Goal: Transaction & Acquisition: Obtain resource

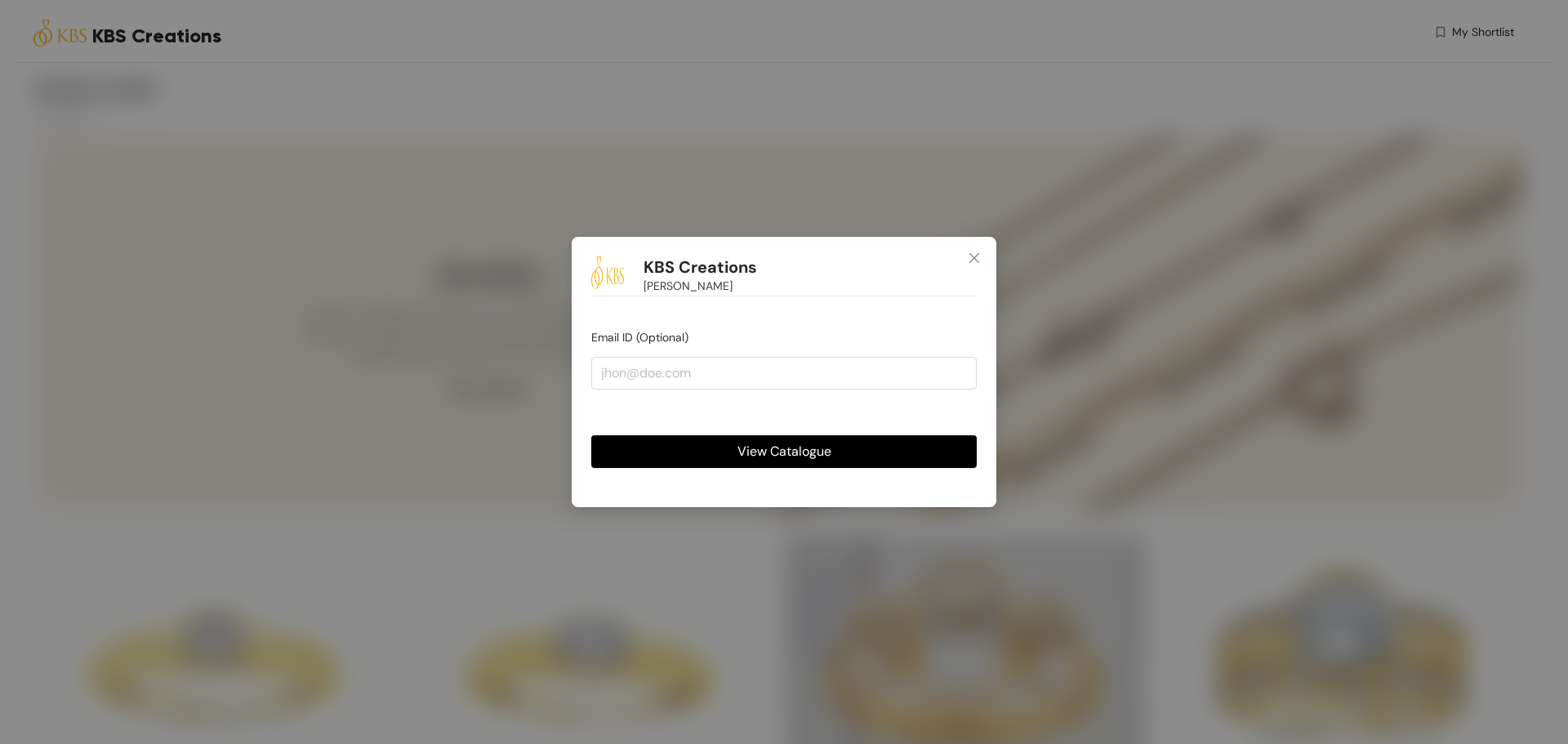
click at [747, 451] on span "View Catalogue" at bounding box center [784, 451] width 94 height 20
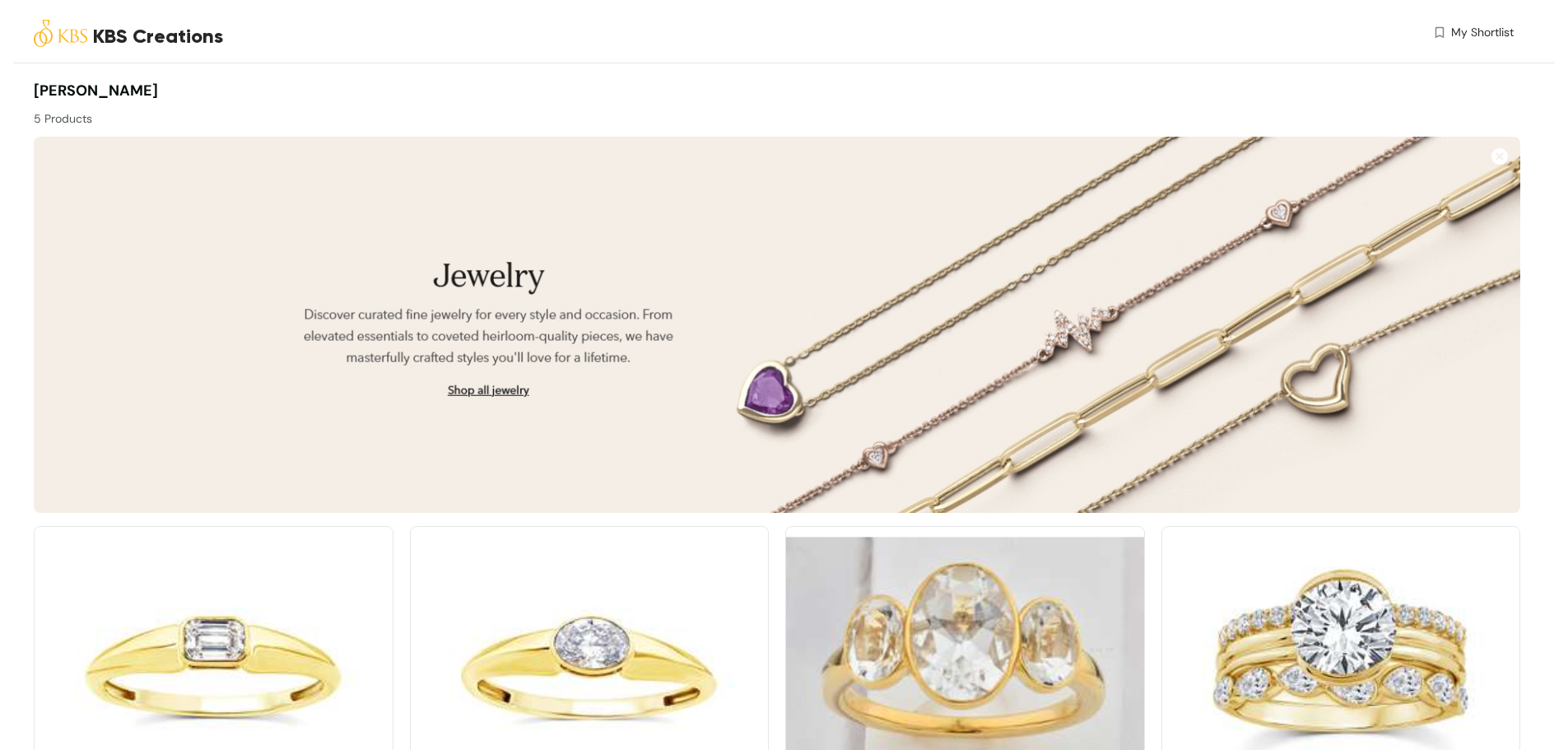
scroll to position [493, 0]
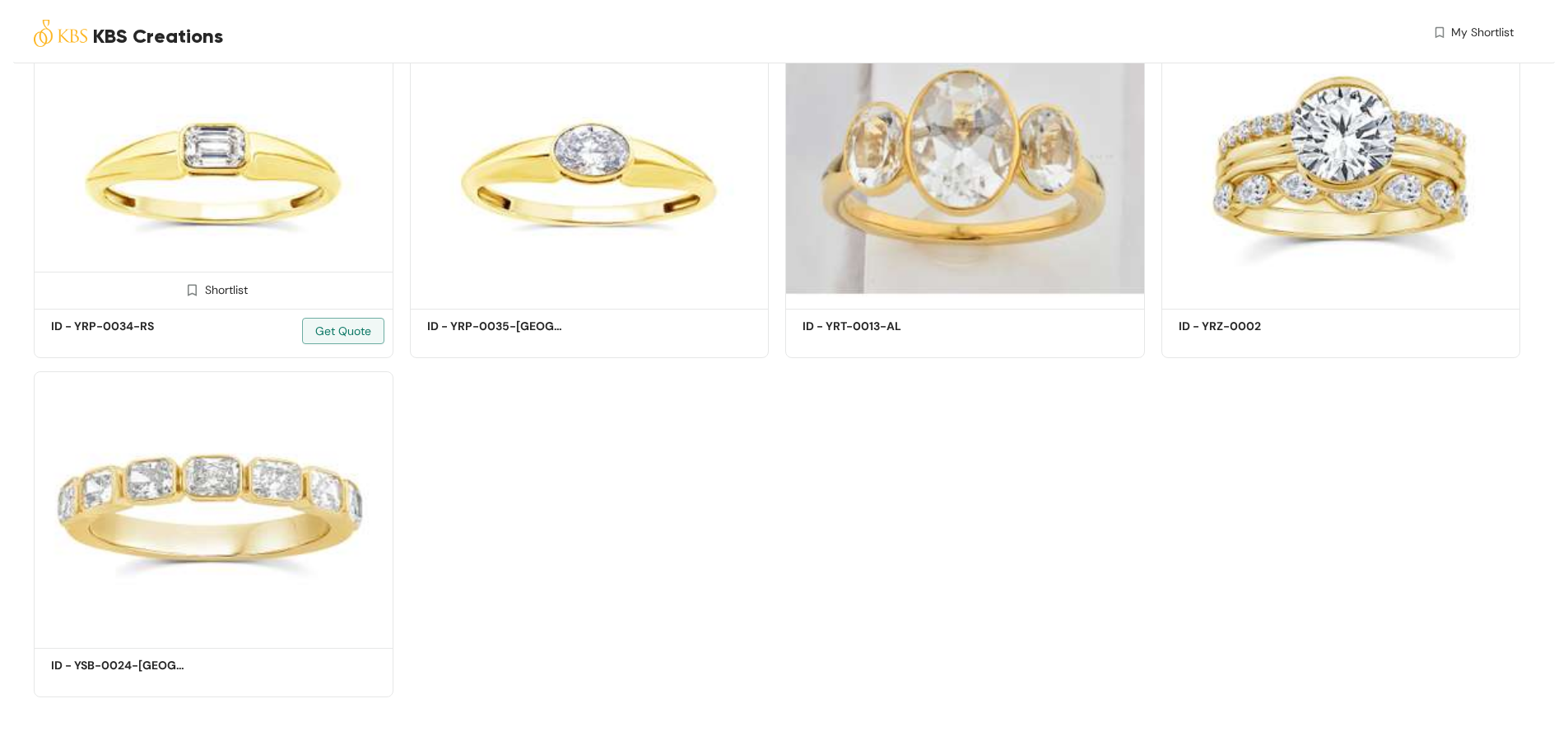
click at [230, 291] on div "Shortlist" at bounding box center [213, 289] width 69 height 15
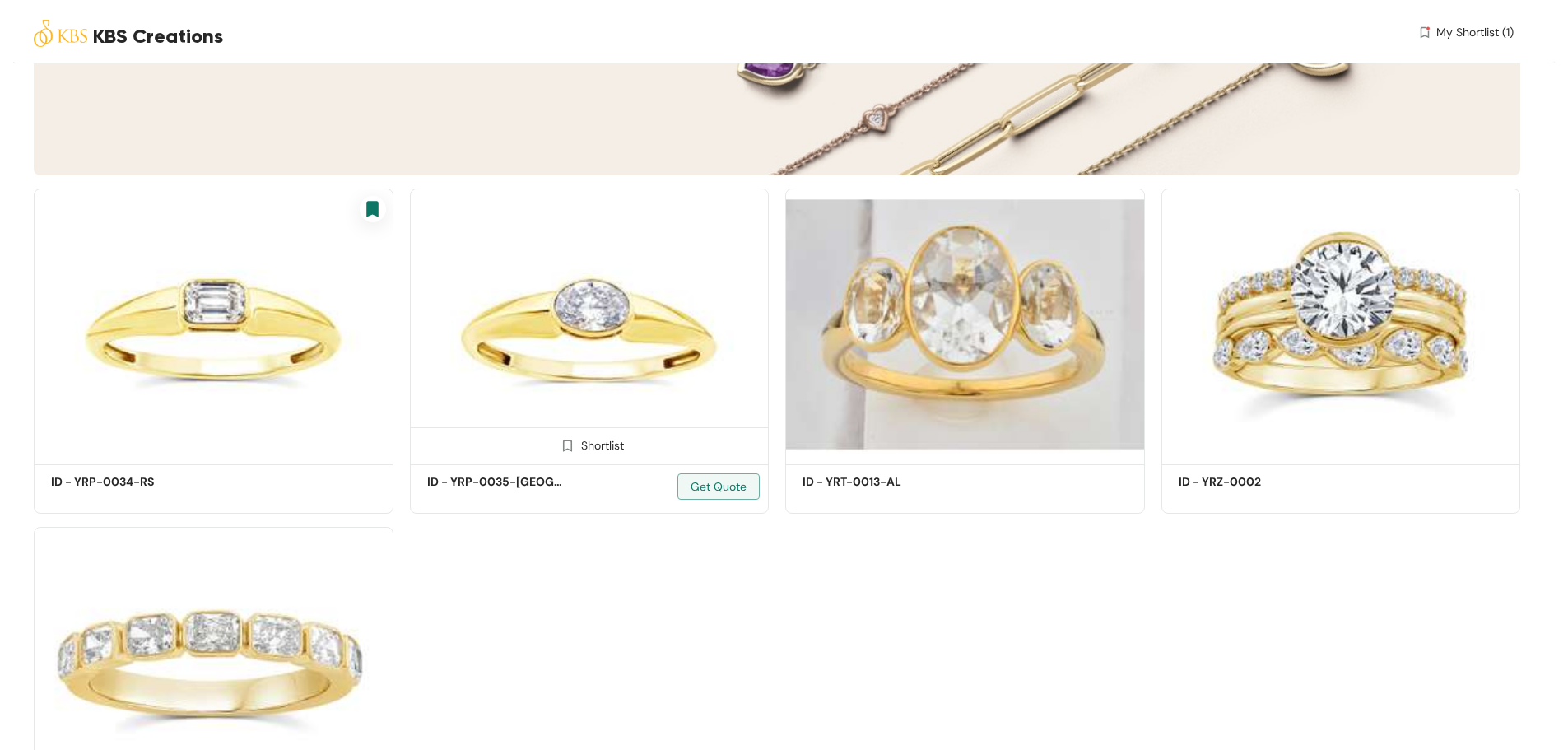
scroll to position [302, 0]
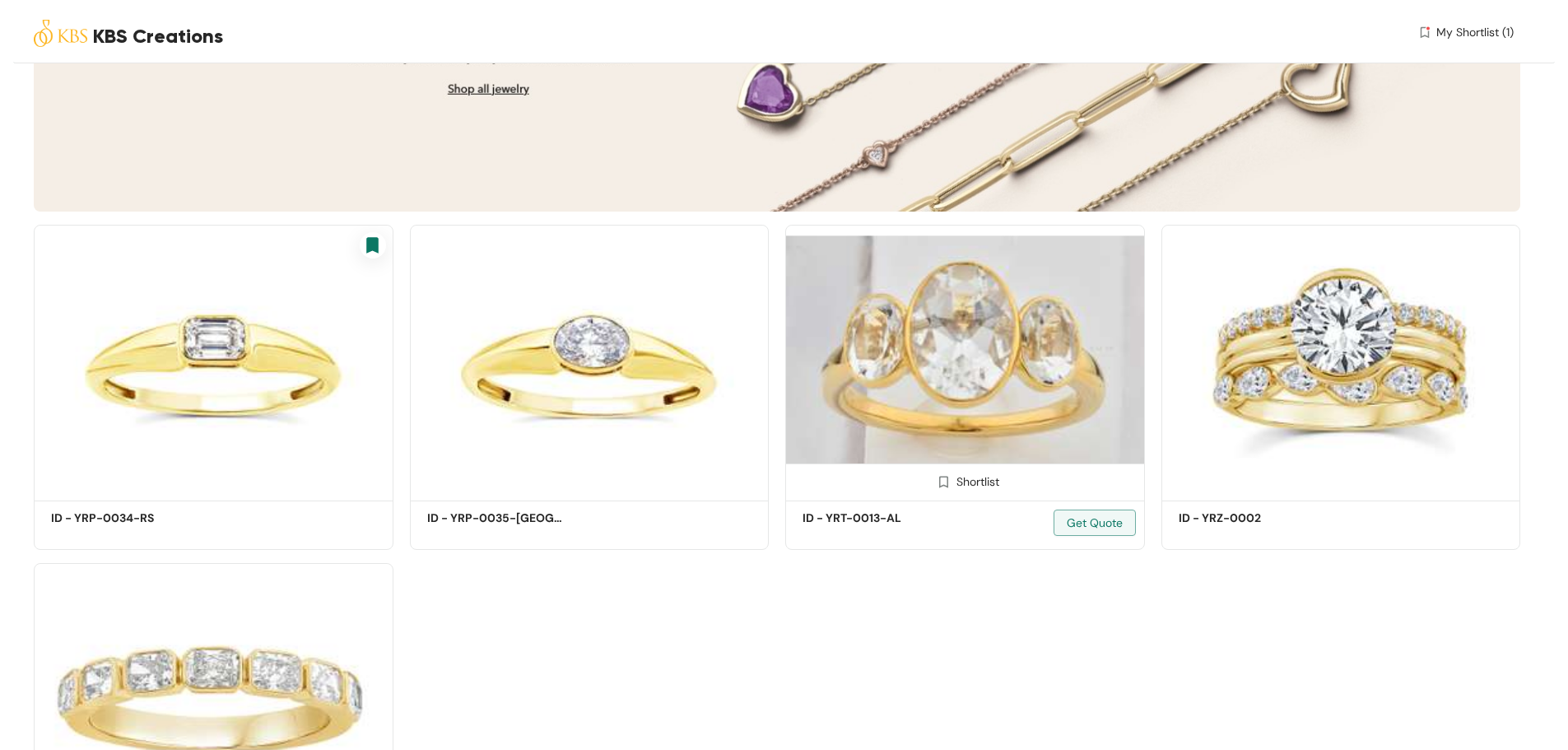
click at [957, 482] on div "Shortlist" at bounding box center [964, 481] width 69 height 15
click at [1473, 39] on span "My Shortlist (2)" at bounding box center [1473, 32] width 81 height 17
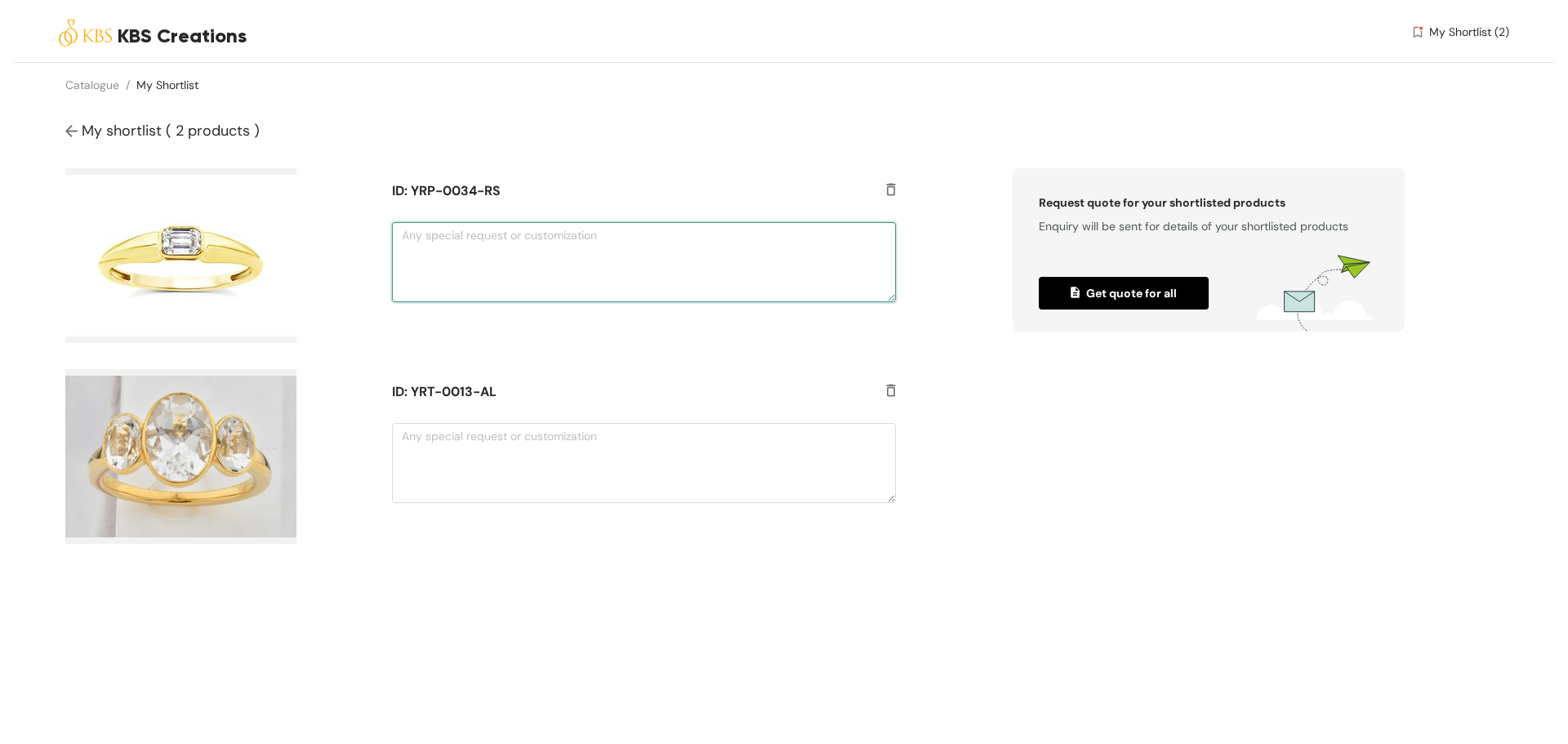
click at [550, 294] on textarea at bounding box center [643, 262] width 503 height 80
type textarea "in oval diamond"
click at [522, 485] on textarea at bounding box center [643, 463] width 503 height 80
type textarea "In rose gold"
click at [1155, 295] on span "Get quote for all" at bounding box center [1124, 293] width 107 height 18
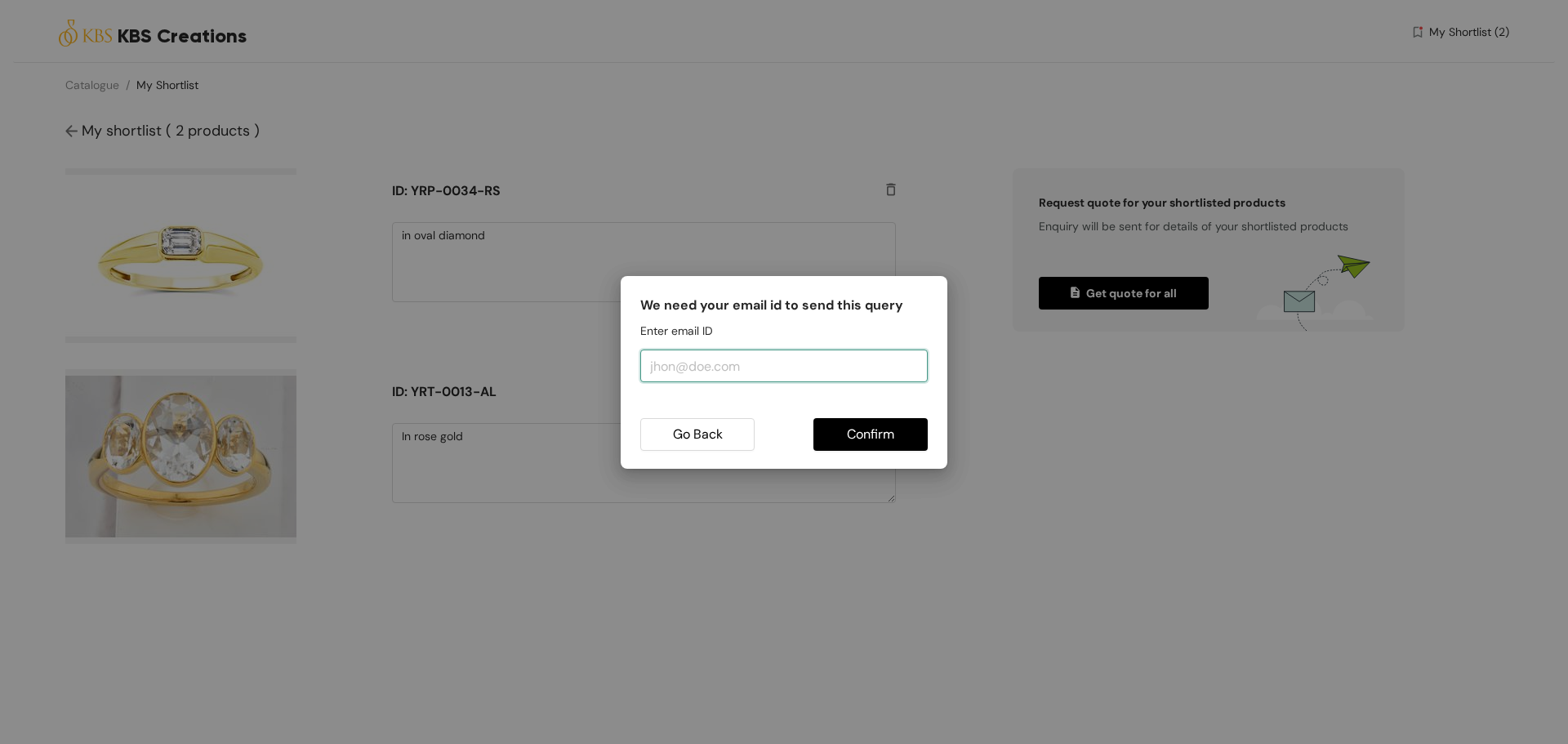
click at [865, 366] on input "email" at bounding box center [784, 366] width 287 height 33
type input "[EMAIL_ADDRESS][DOMAIN_NAME]"
click at [913, 427] on button "Confirm" at bounding box center [871, 435] width 114 height 33
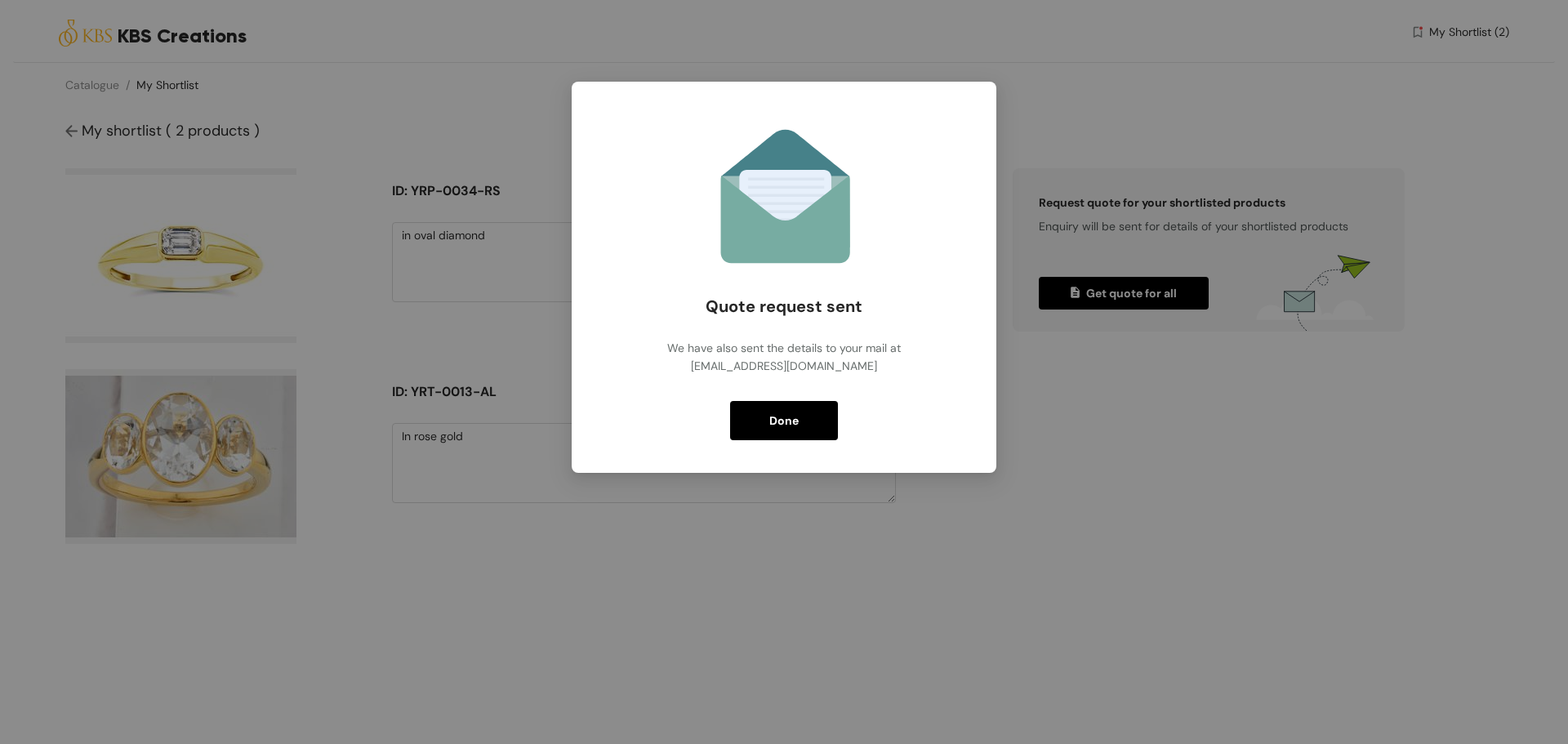
click at [791, 418] on span "Done" at bounding box center [784, 420] width 30 height 18
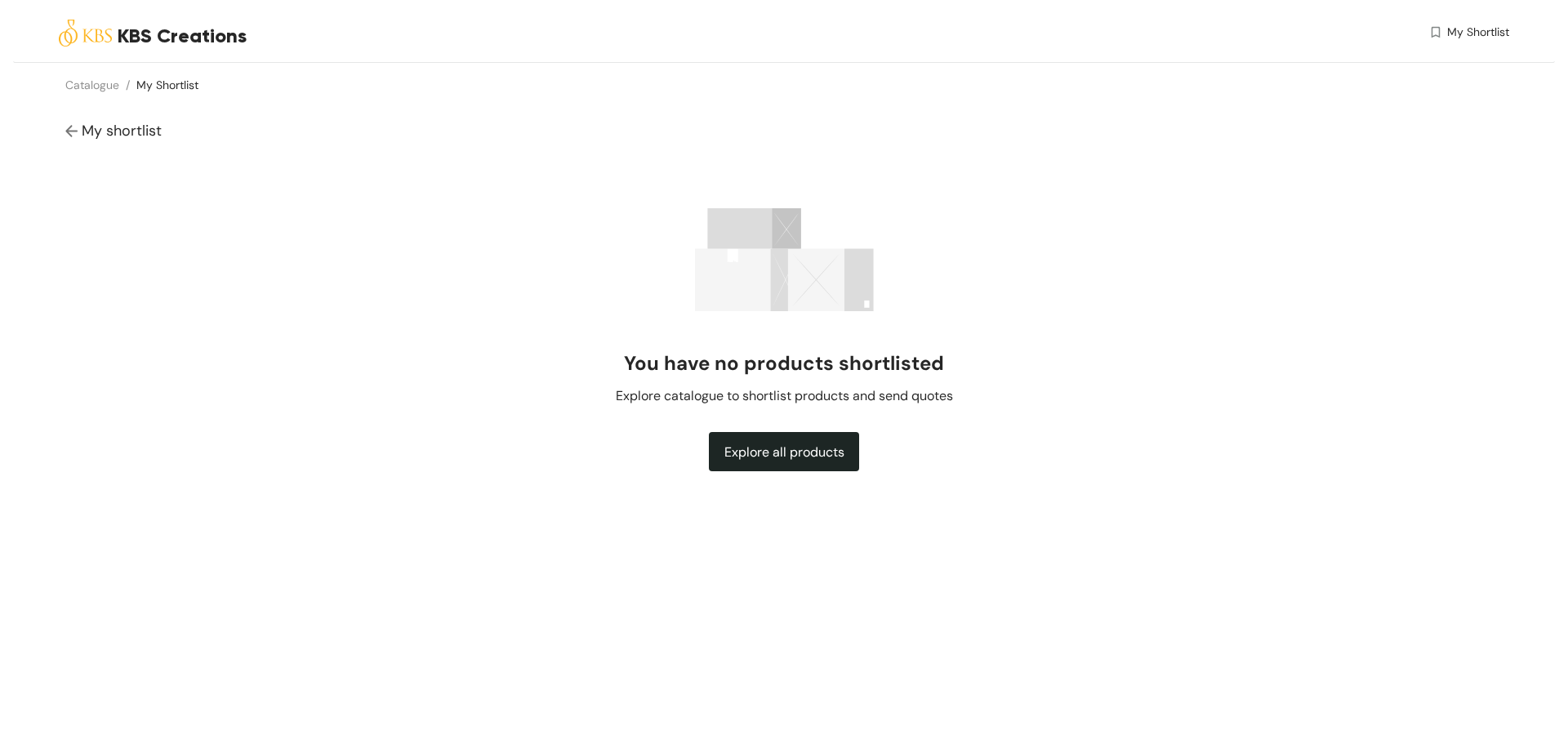
click at [66, 126] on img at bounding box center [73, 132] width 16 height 17
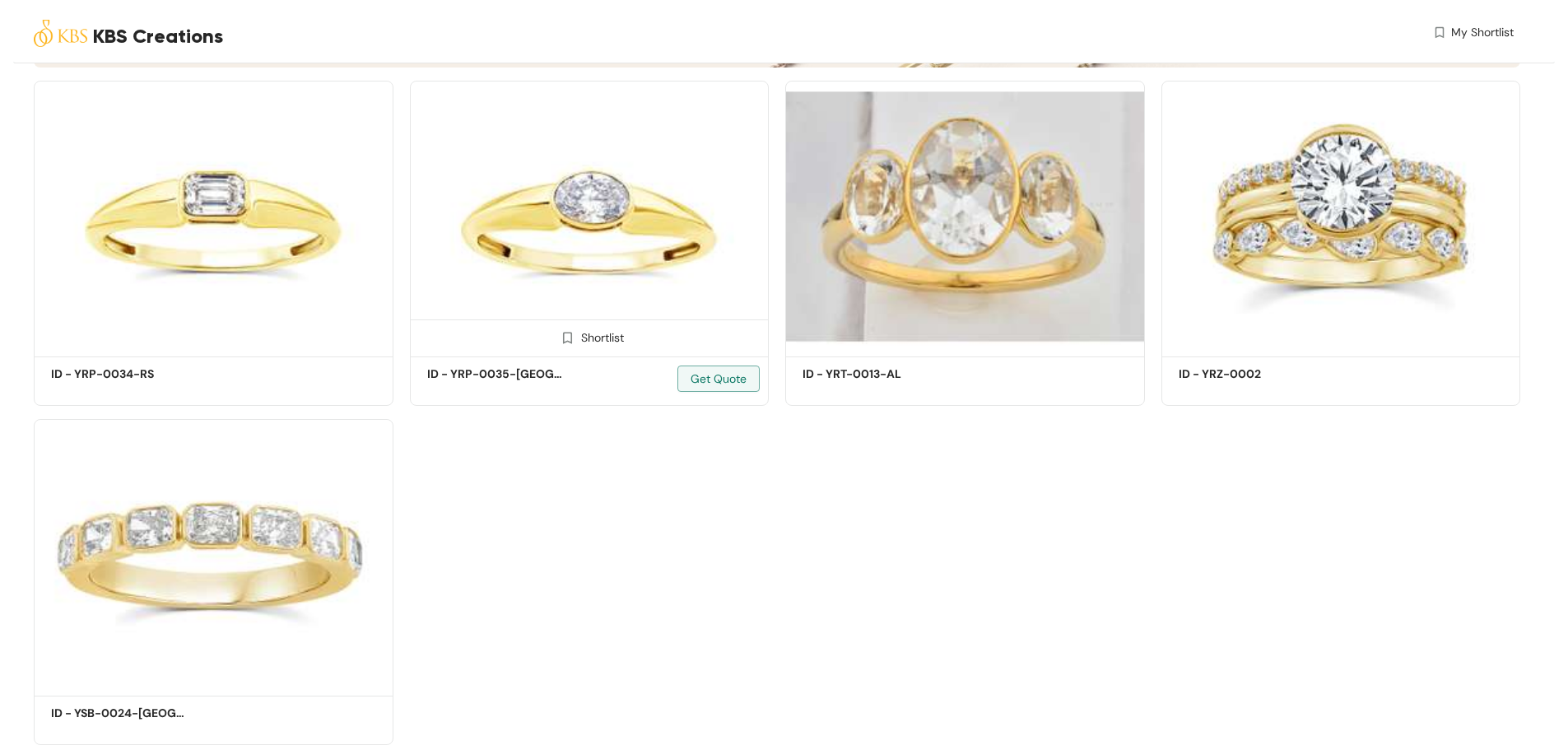
scroll to position [493, 0]
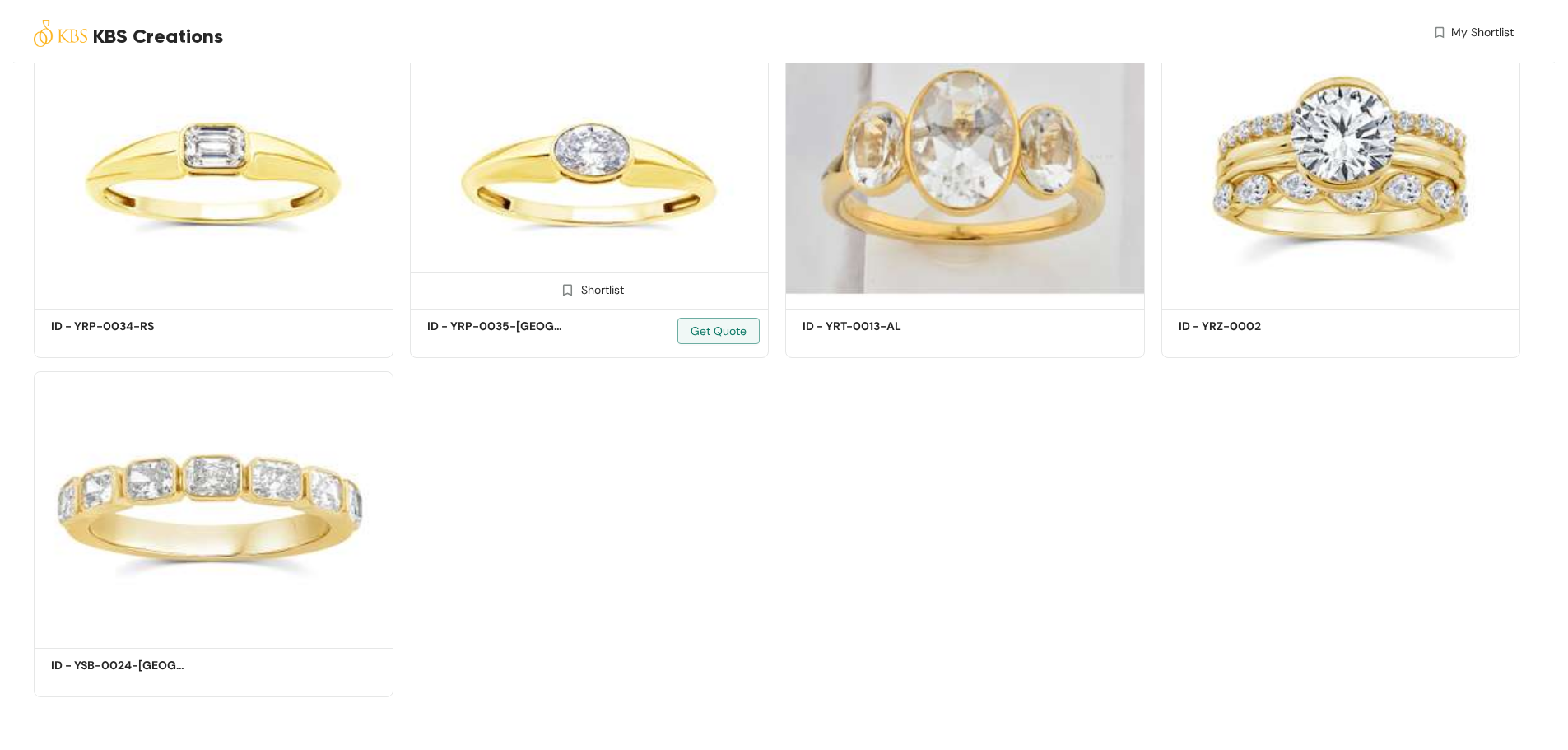
click at [529, 136] on img at bounding box center [589, 169] width 359 height 272
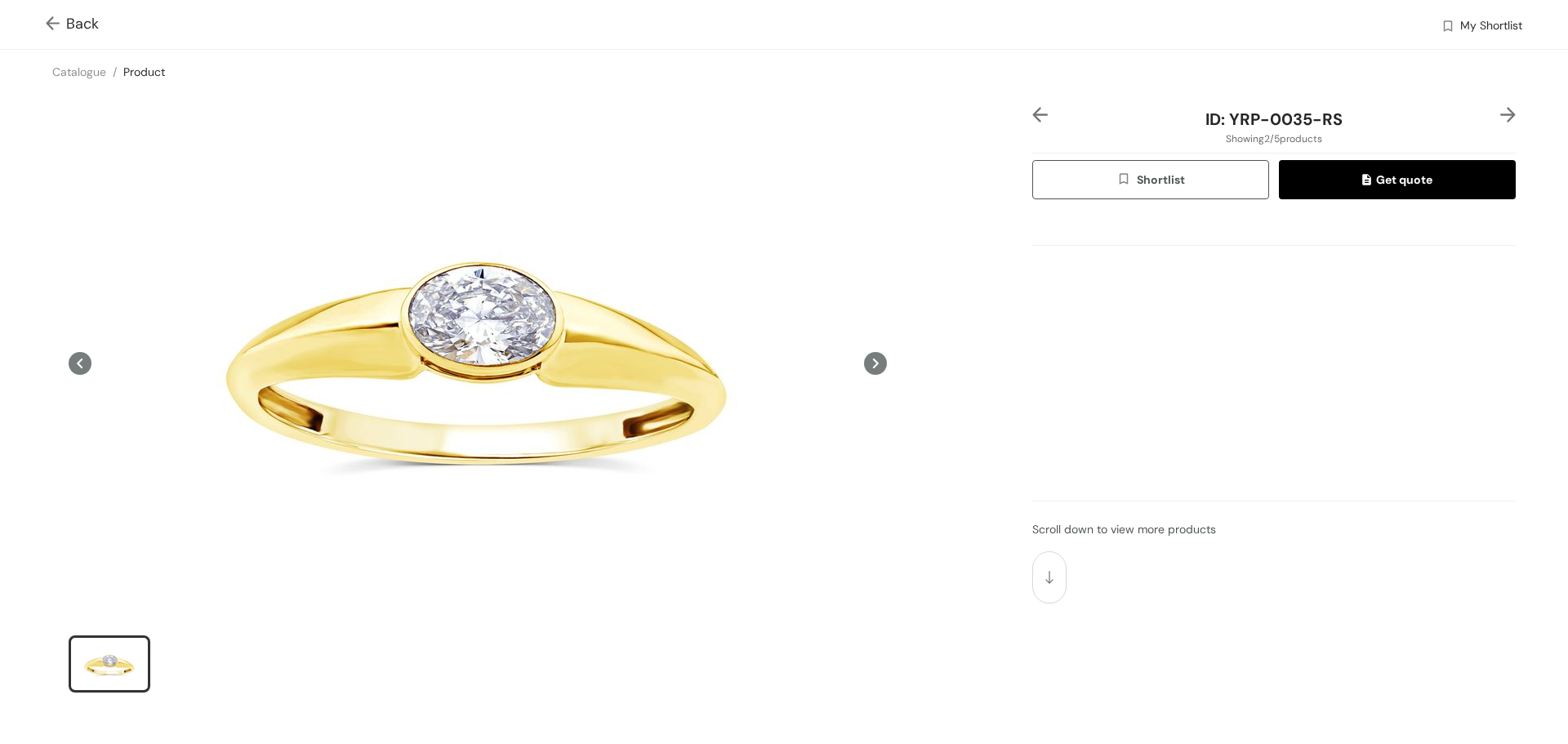
click at [1383, 178] on span "Get quote" at bounding box center [1397, 179] width 70 height 18
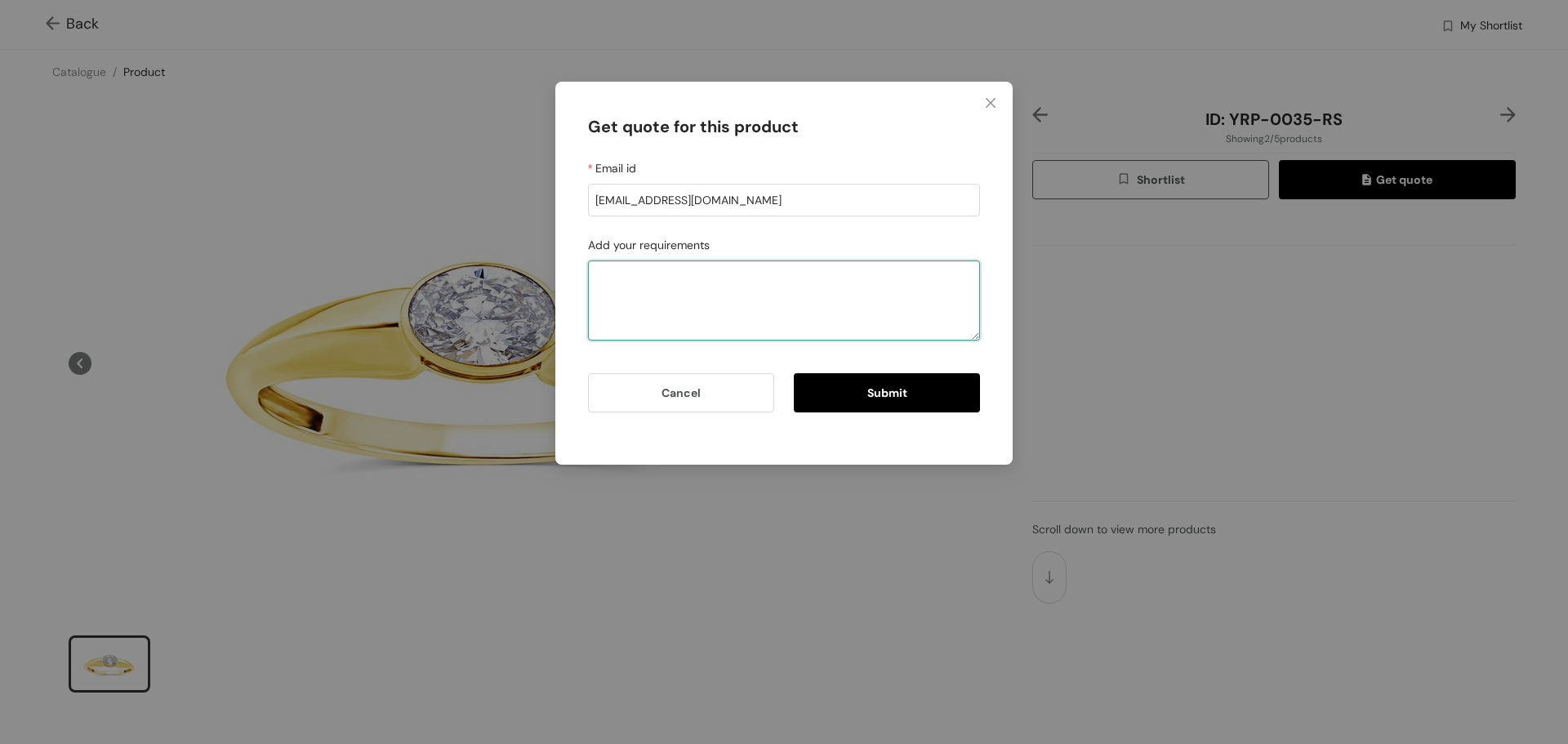
click at [683, 267] on textarea "Add your requirements" at bounding box center [784, 300] width 392 height 80
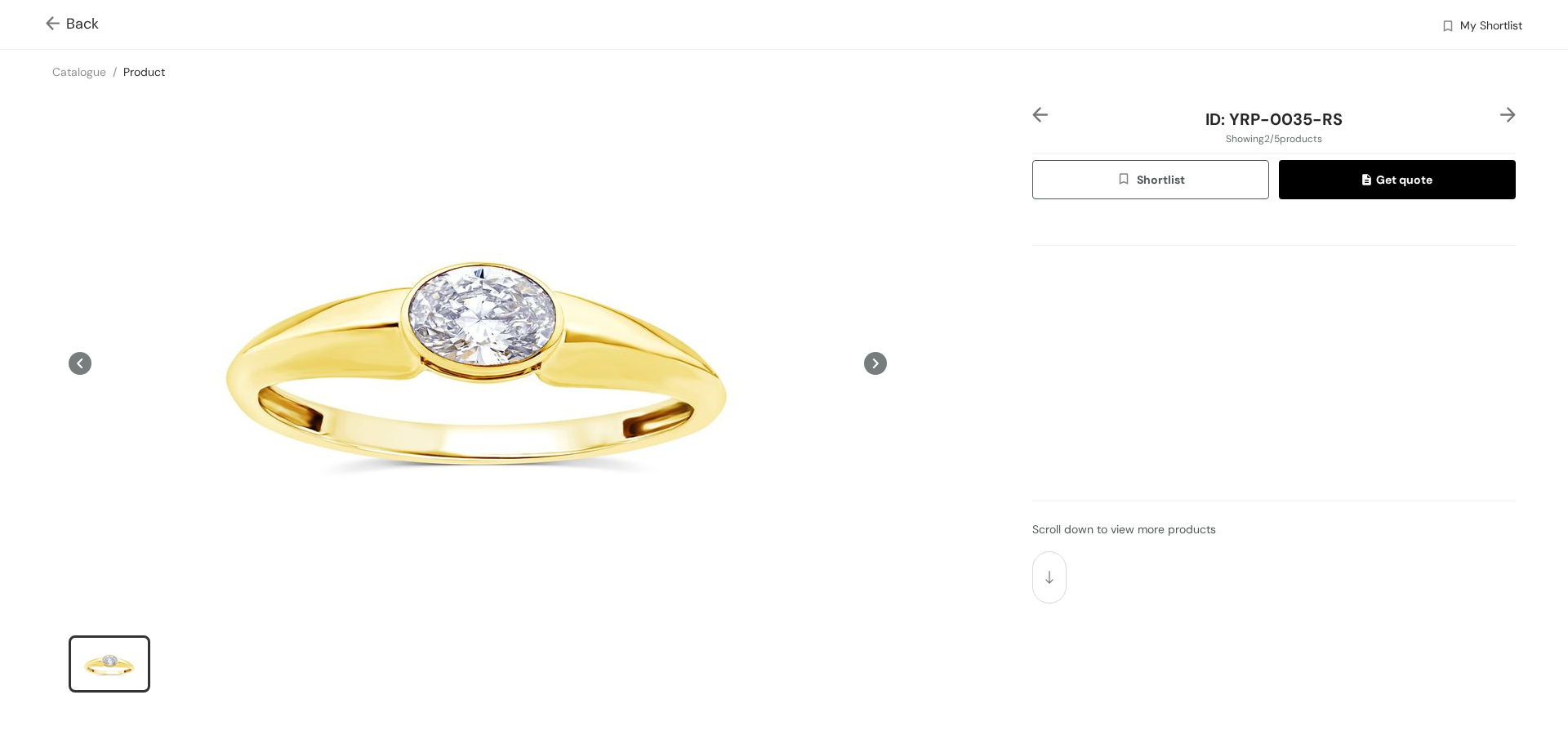
click at [53, 22] on img at bounding box center [56, 25] width 20 height 17
